Goal: Task Accomplishment & Management: Manage account settings

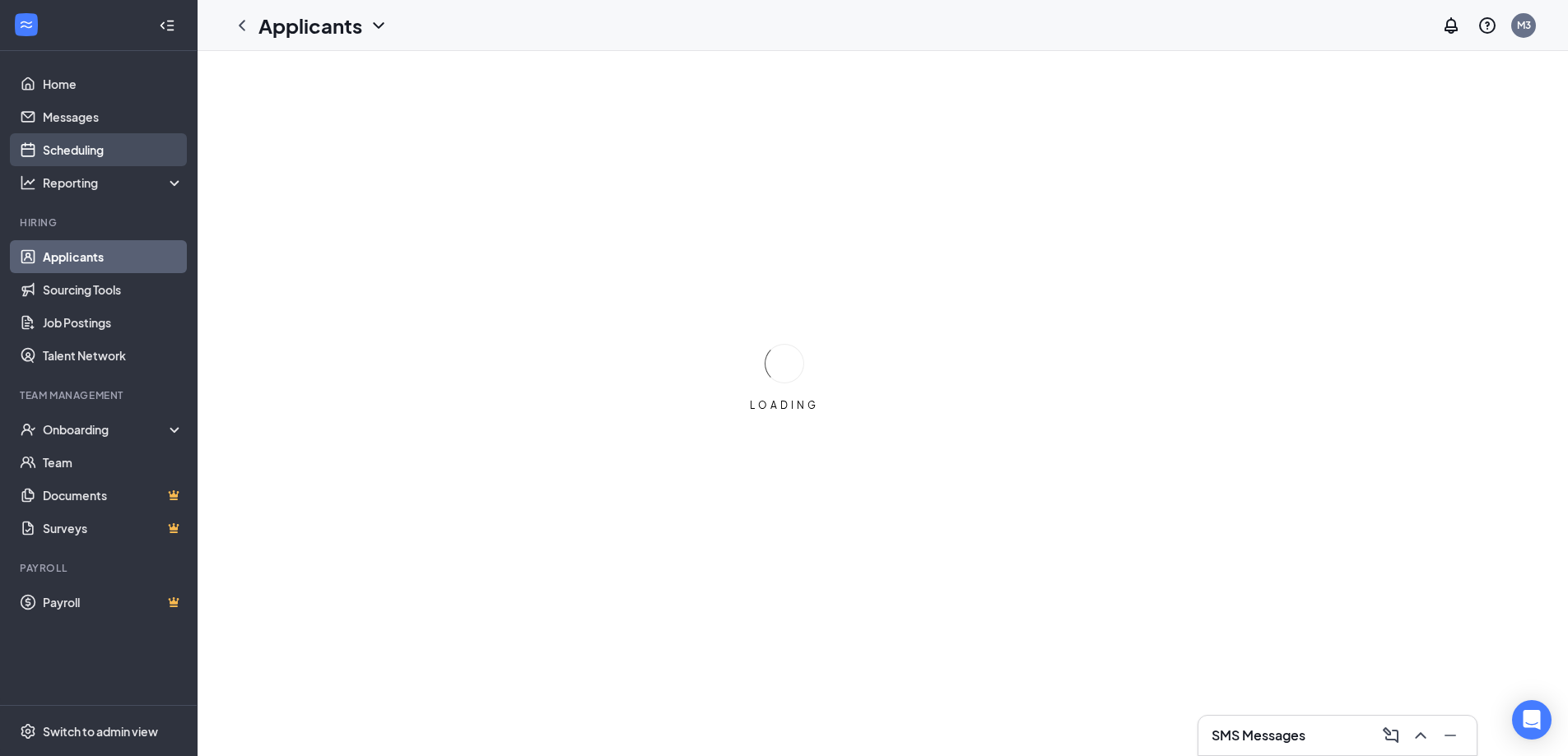
click at [110, 150] on link "Scheduling" at bounding box center [113, 149] width 141 height 32
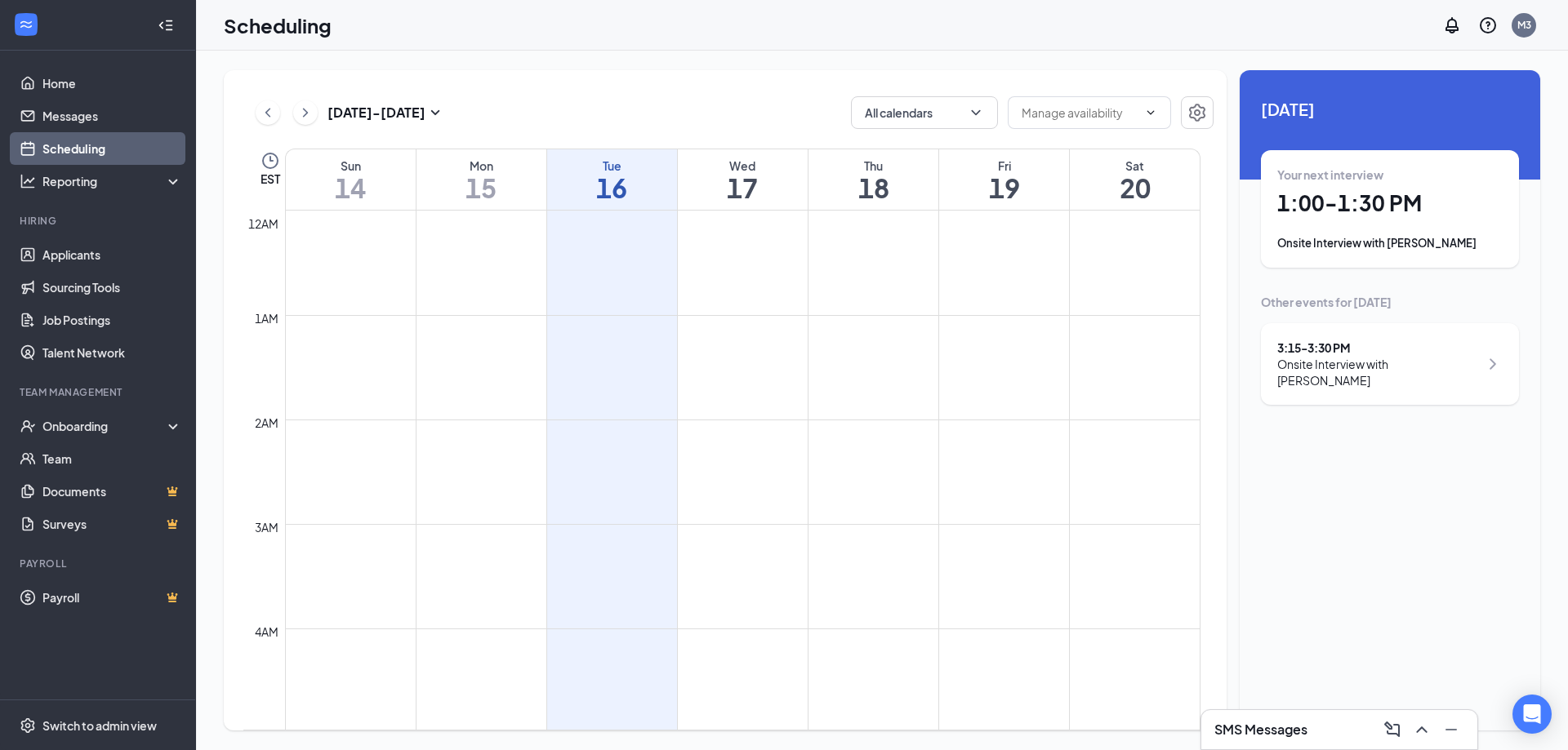
scroll to position [802, 0]
click at [1157, 185] on h1 "20" at bounding box center [1134, 187] width 130 height 27
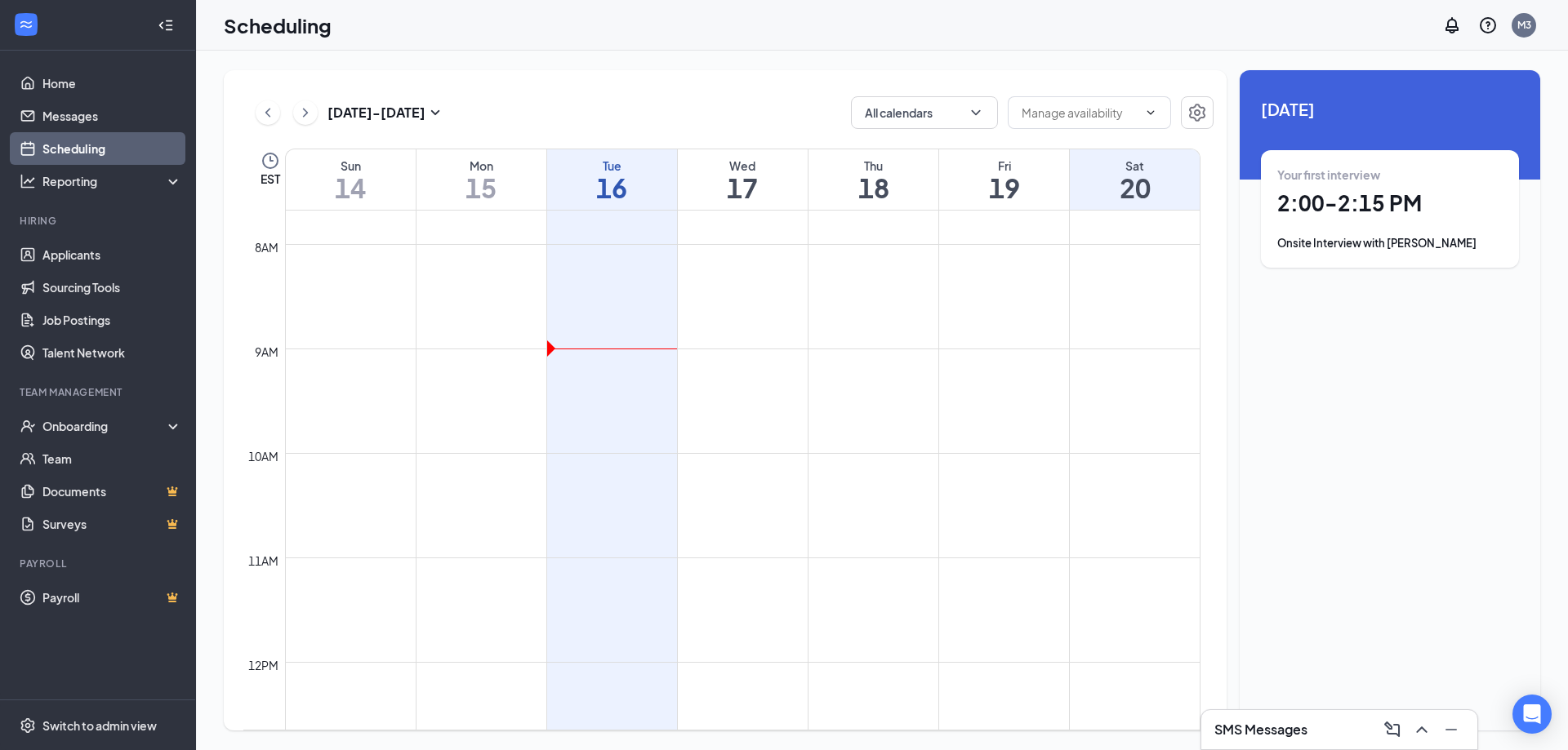
click at [1306, 207] on h1 "2:00 - 2:15 PM" at bounding box center [1391, 203] width 226 height 27
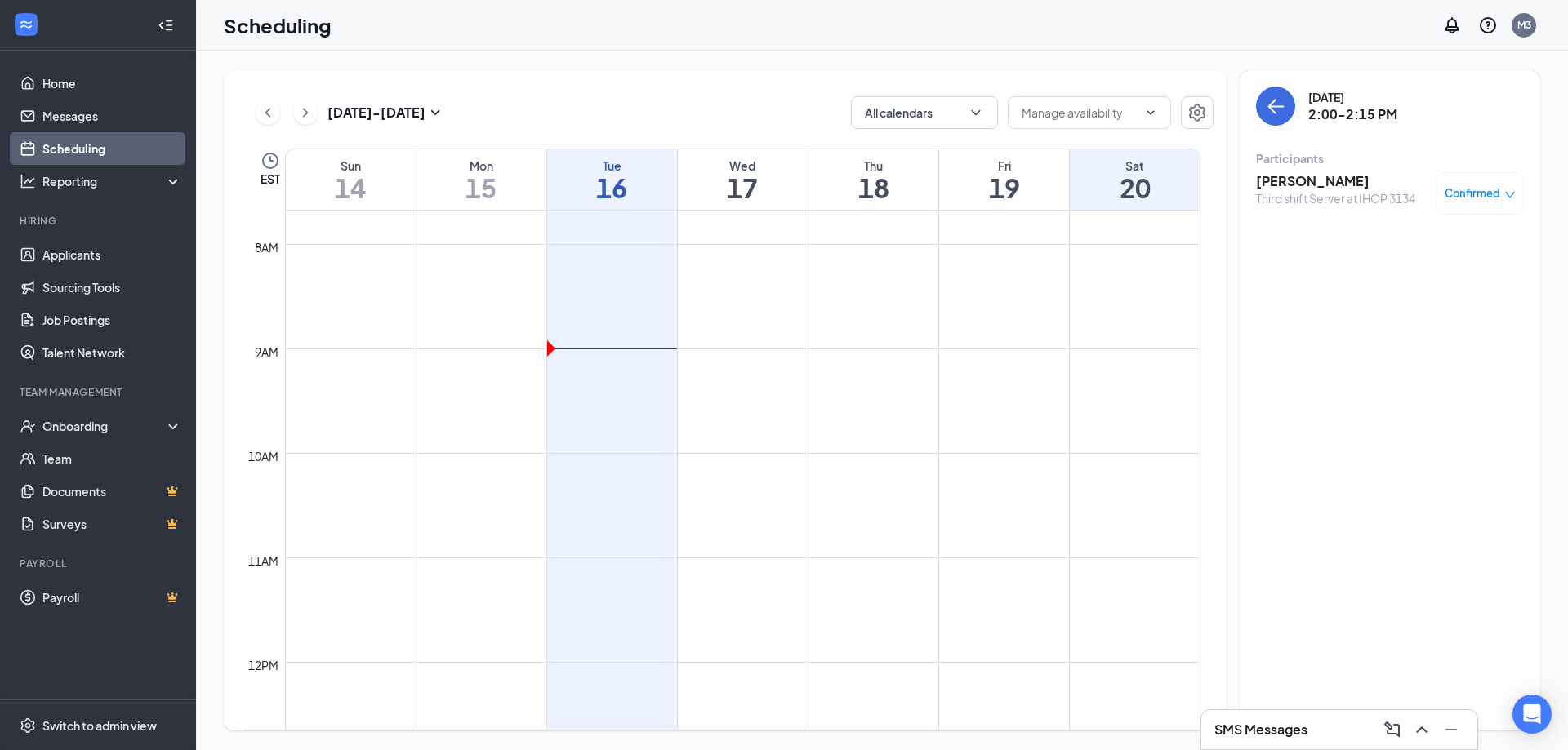
click at [1289, 180] on h3 "[PERSON_NAME]" at bounding box center [1336, 181] width 159 height 18
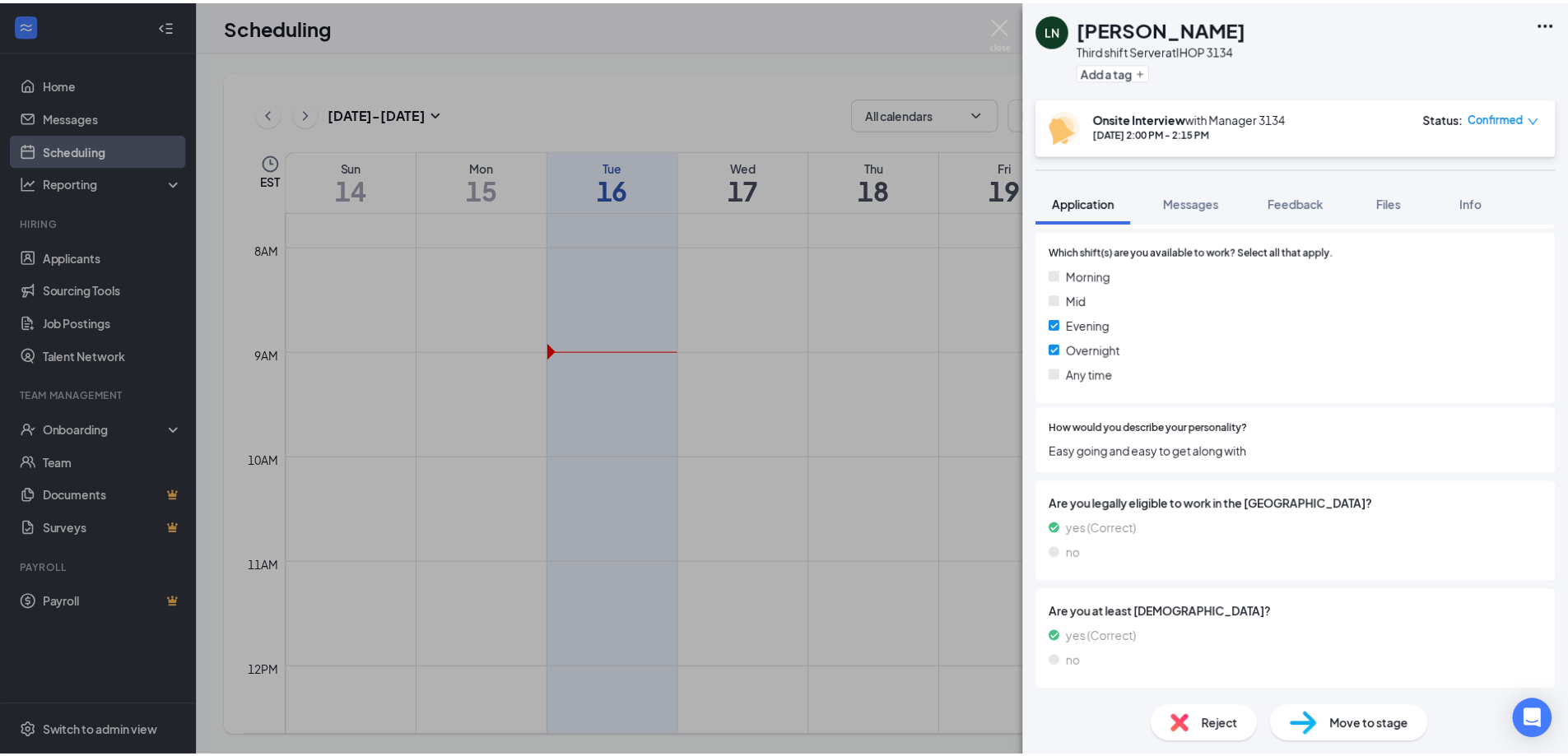
scroll to position [664, 0]
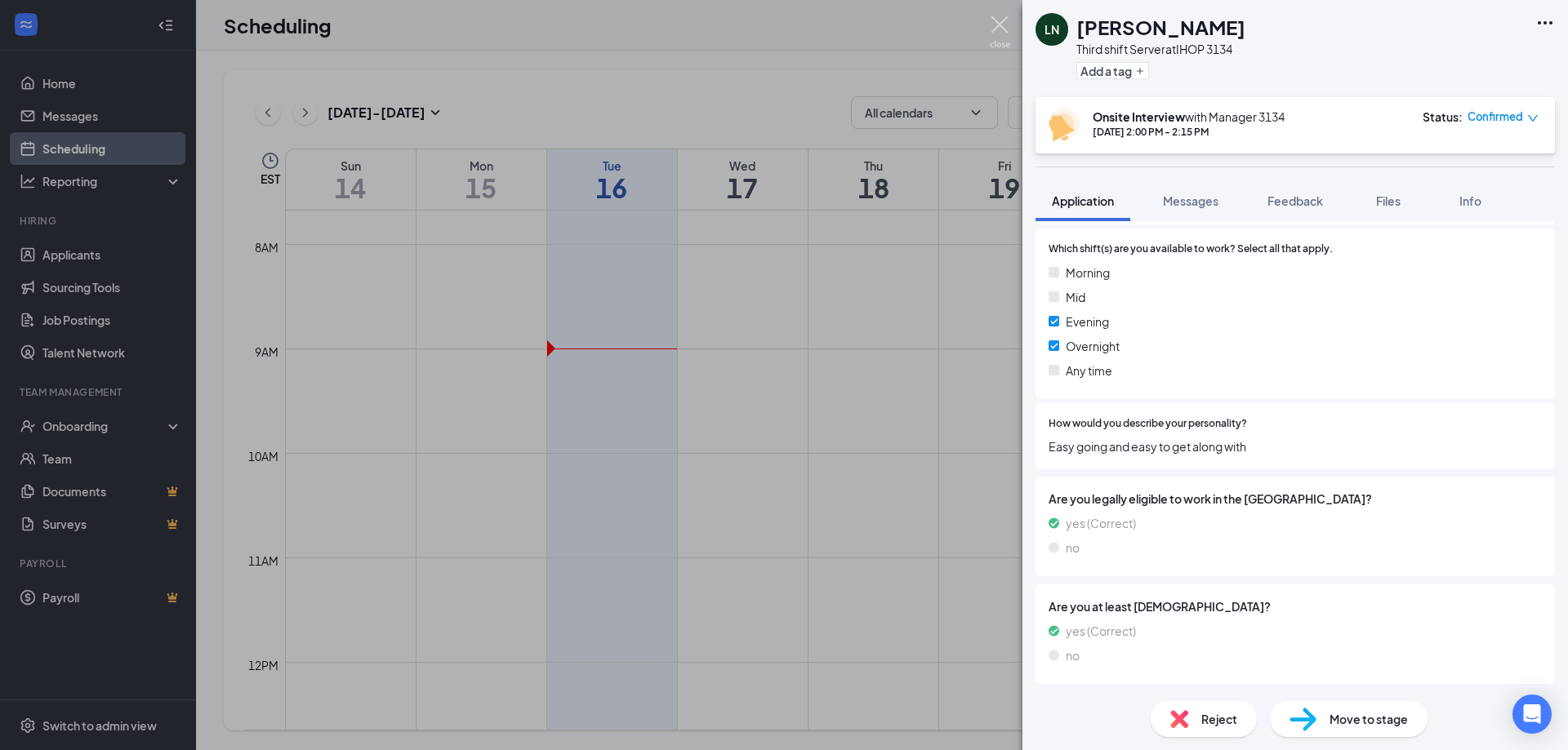
click at [1000, 23] on img at bounding box center [1001, 32] width 21 height 32
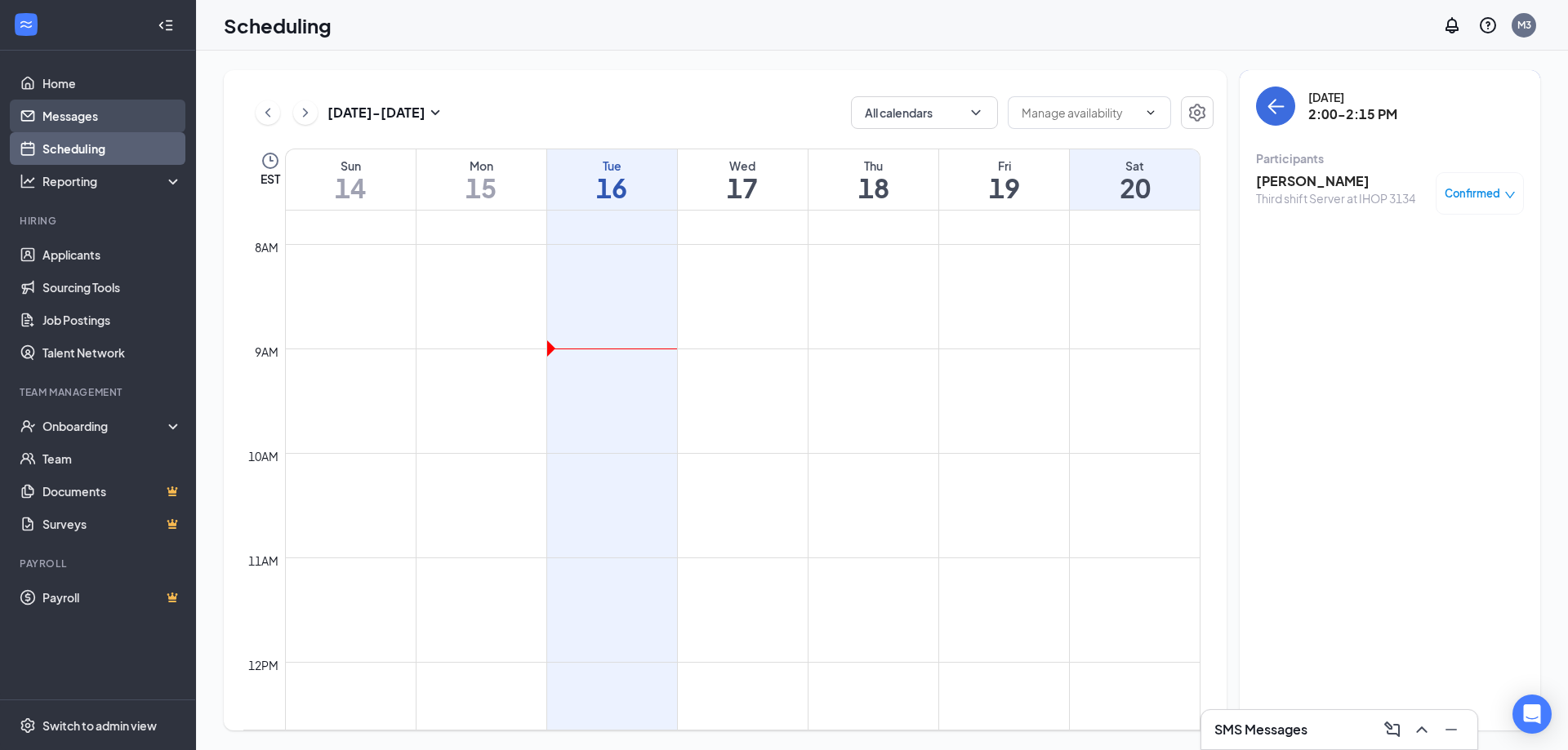
click at [77, 119] on link "Messages" at bounding box center [112, 116] width 139 height 32
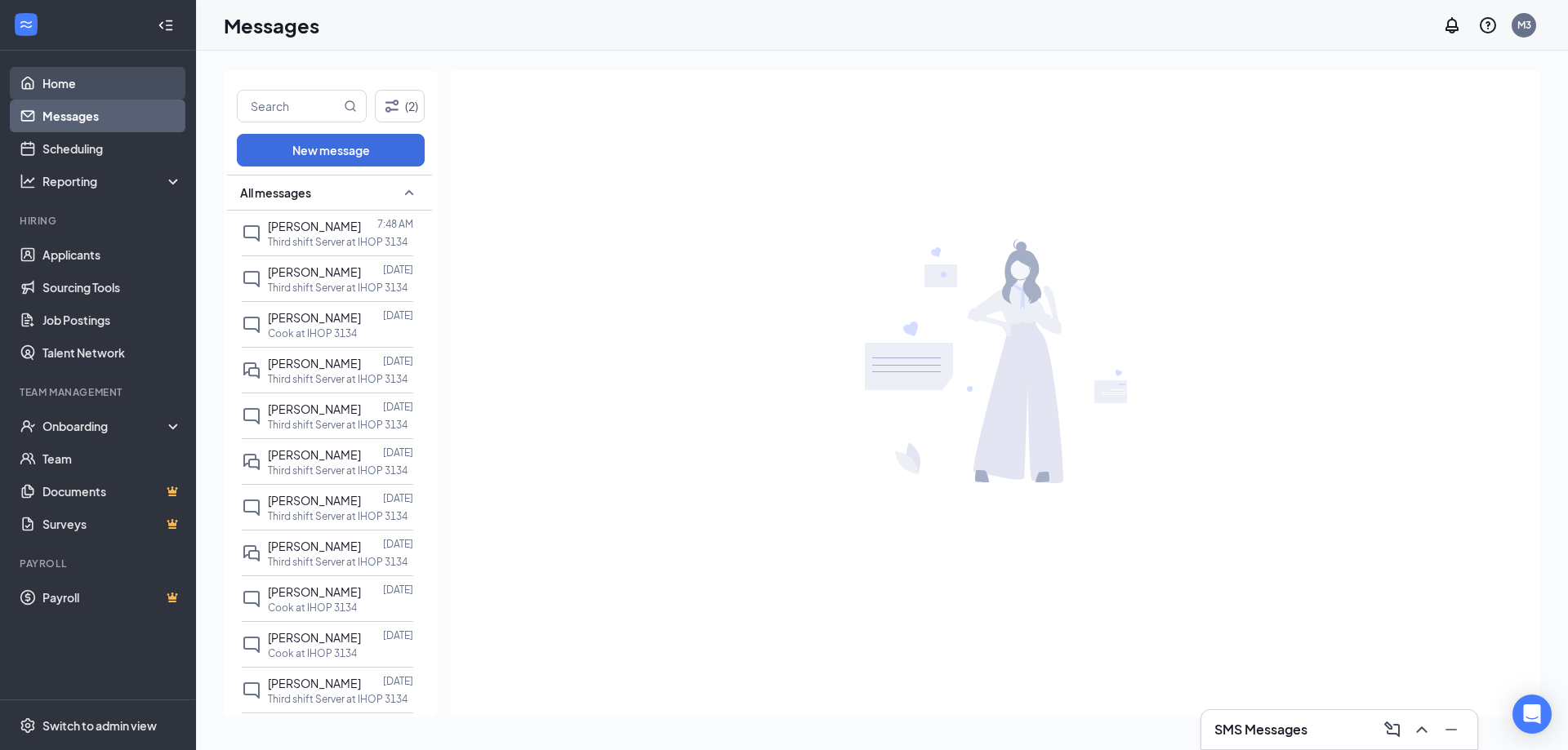
click at [54, 84] on link "Home" at bounding box center [112, 83] width 139 height 32
